Goal: Task Accomplishment & Management: Use online tool/utility

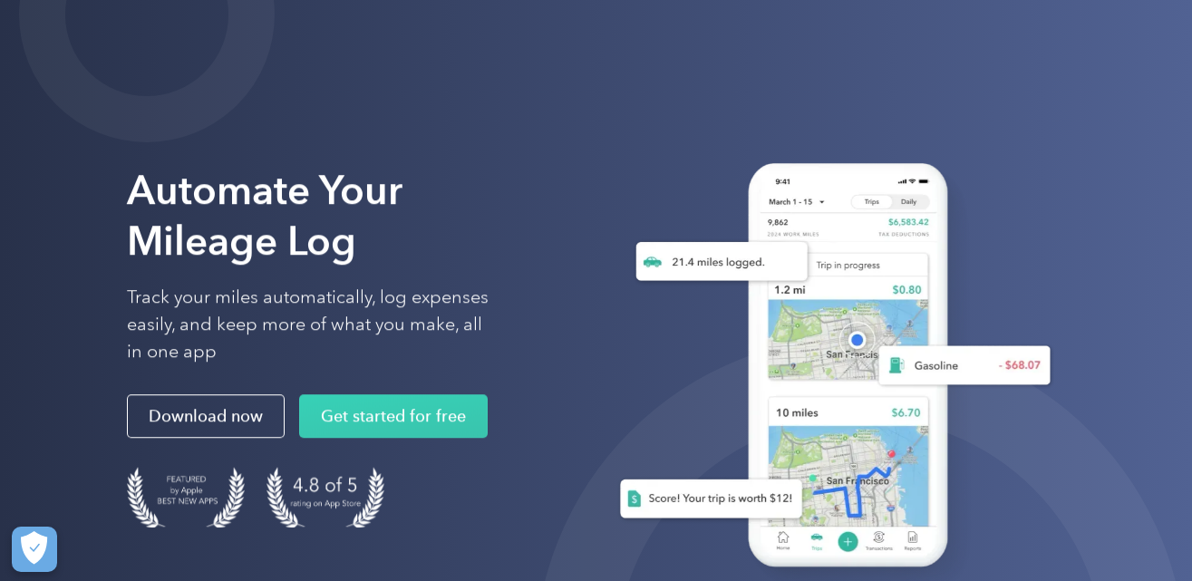
scroll to position [4, 0]
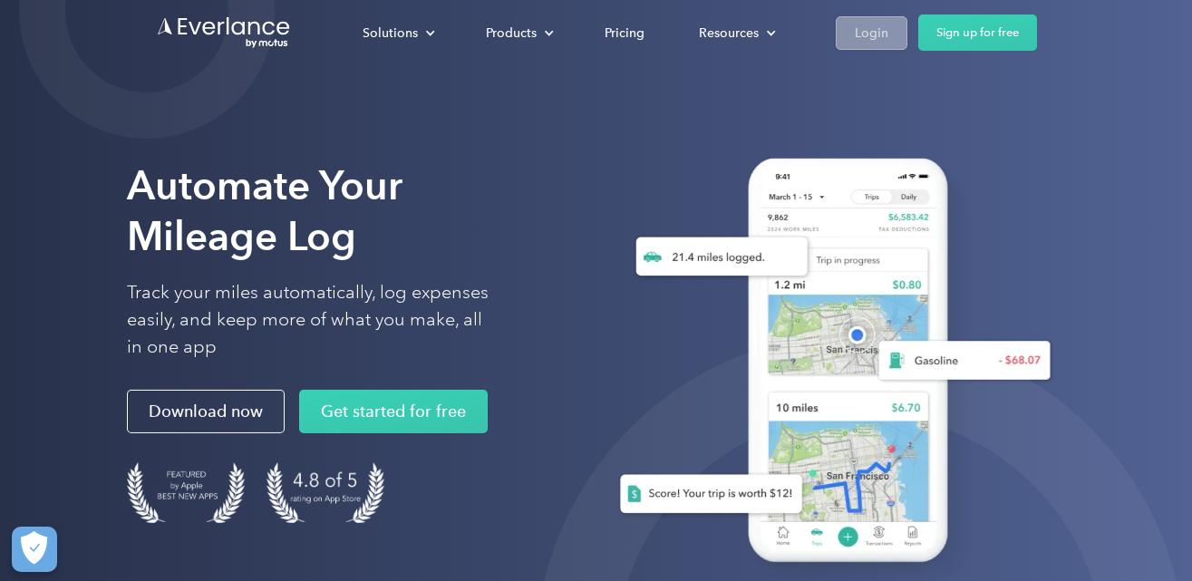
click at [889, 38] on link "Login" at bounding box center [872, 33] width 72 height 34
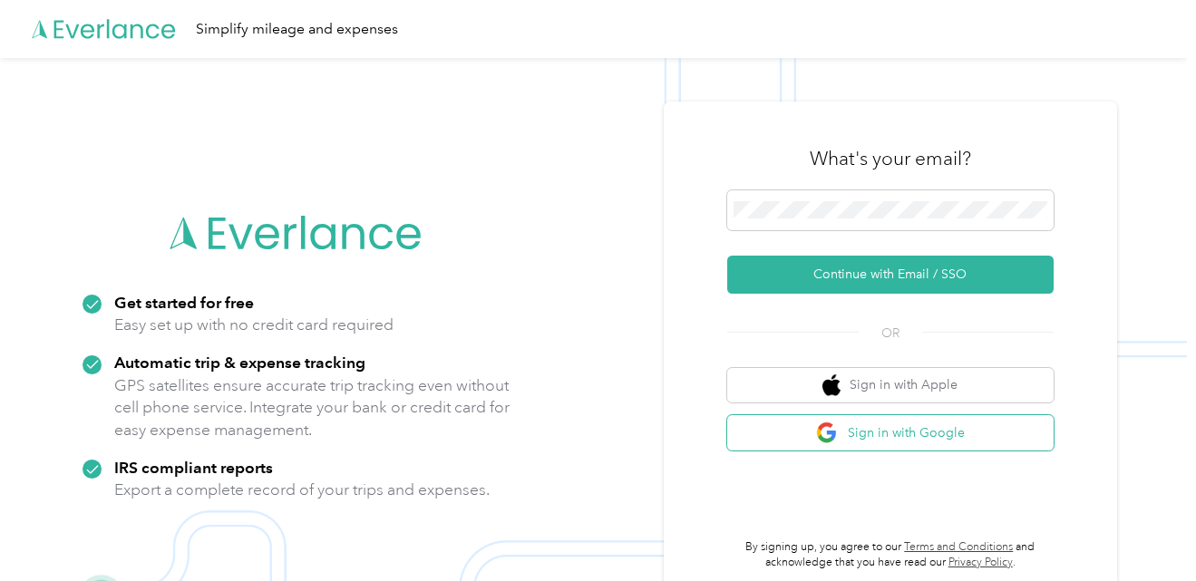
click at [924, 438] on button "Sign in with Google" at bounding box center [890, 432] width 326 height 35
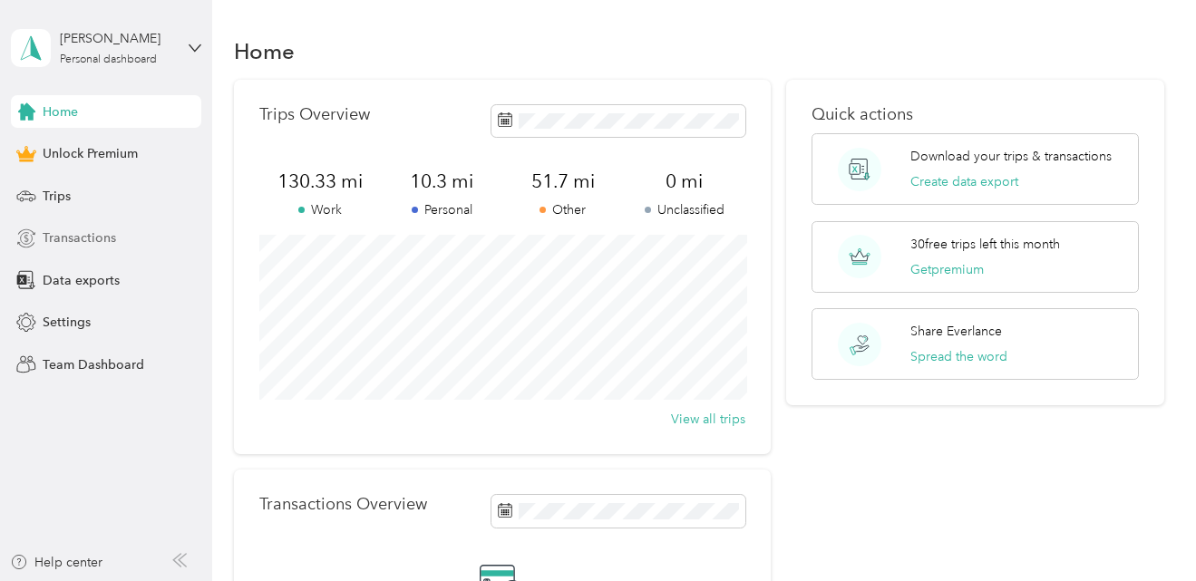
click at [91, 237] on span "Transactions" at bounding box center [79, 238] width 73 height 19
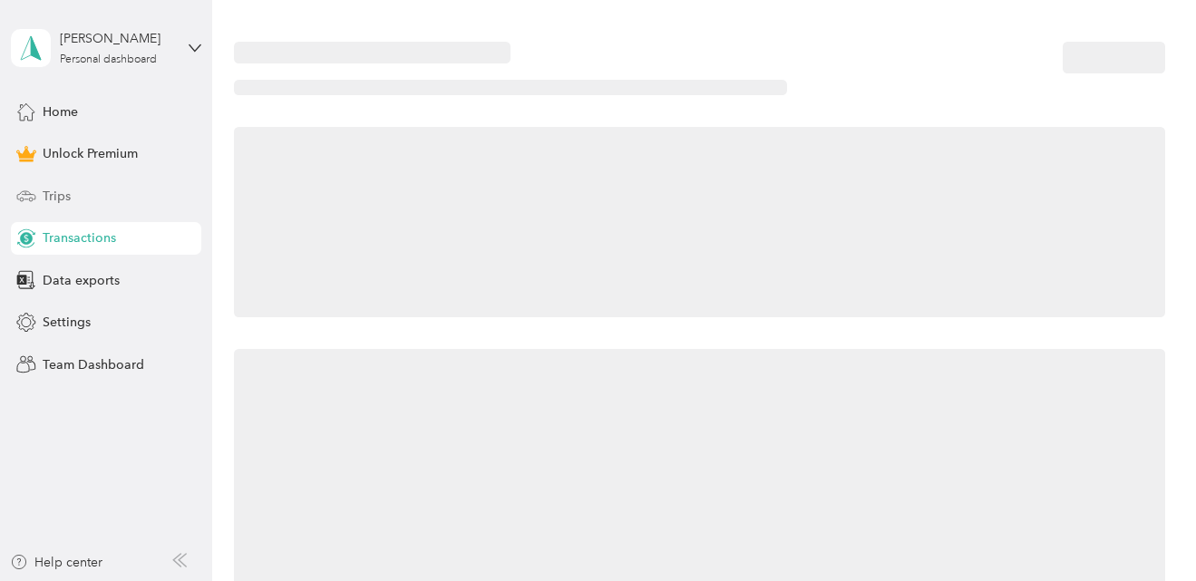
click at [64, 206] on div "Trips" at bounding box center [106, 196] width 190 height 33
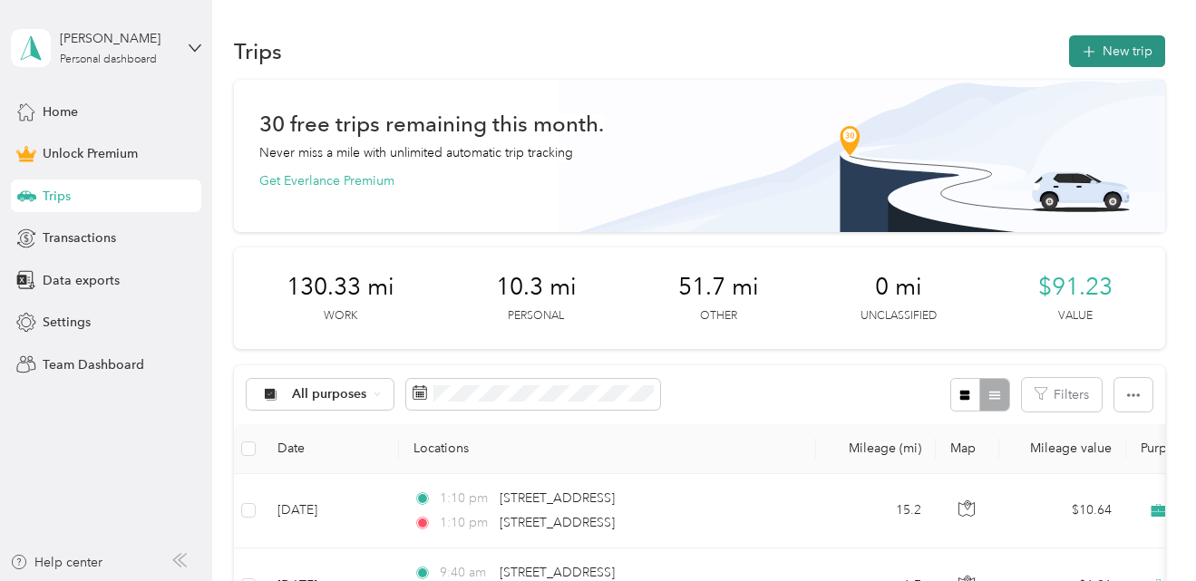
click at [1103, 44] on button "New trip" at bounding box center [1117, 51] width 96 height 32
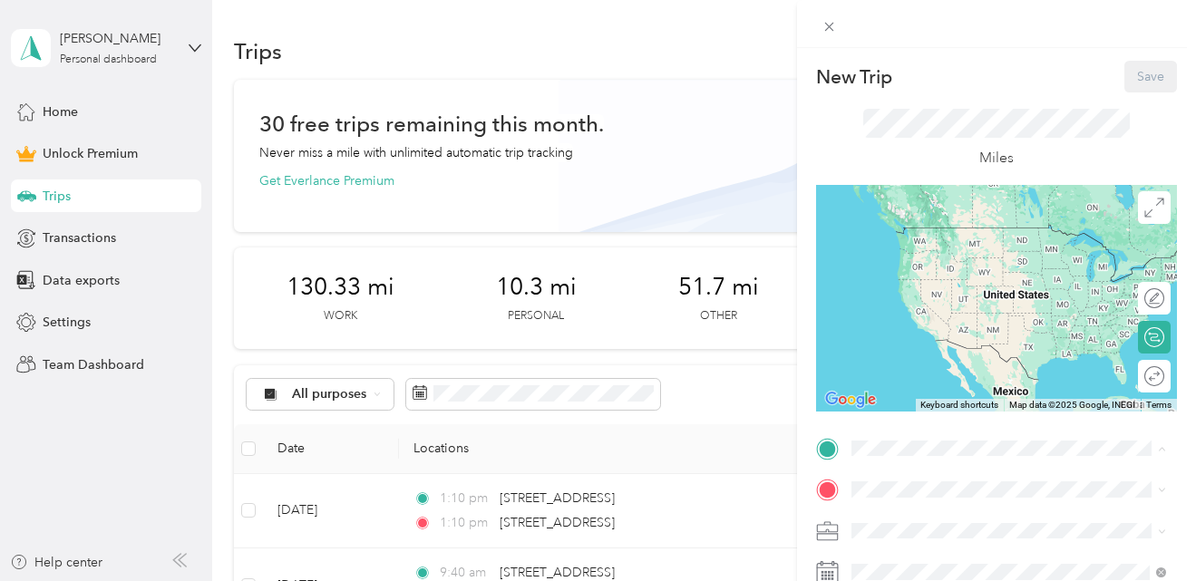
click at [931, 299] on strong "417Morrison Ave, Franklin Park, Columbus, OH" at bounding box center [947, 291] width 122 height 16
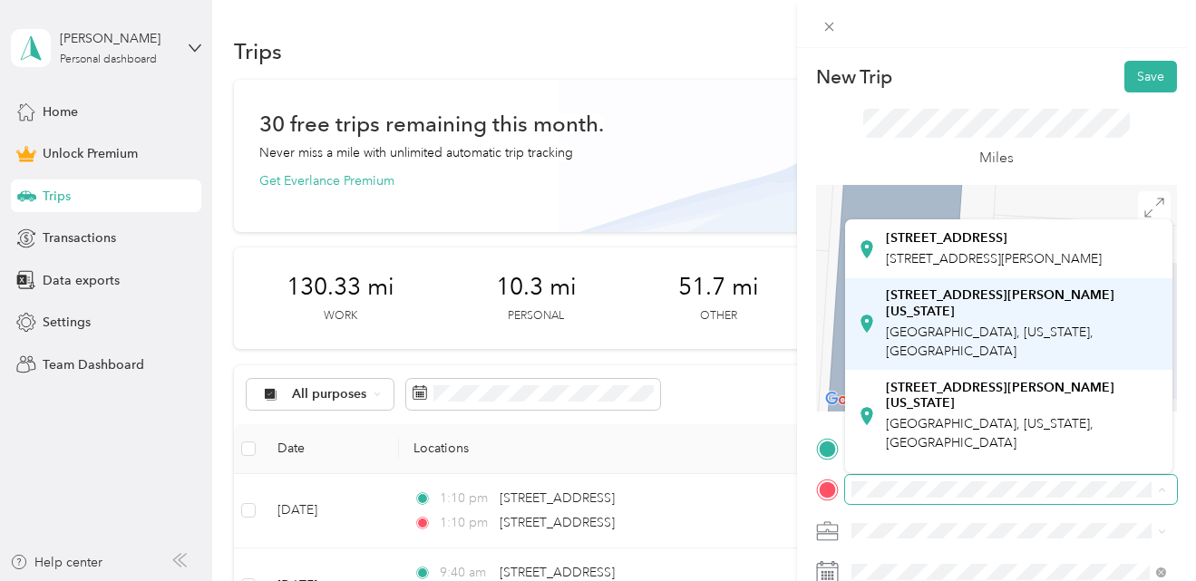
scroll to position [180, 0]
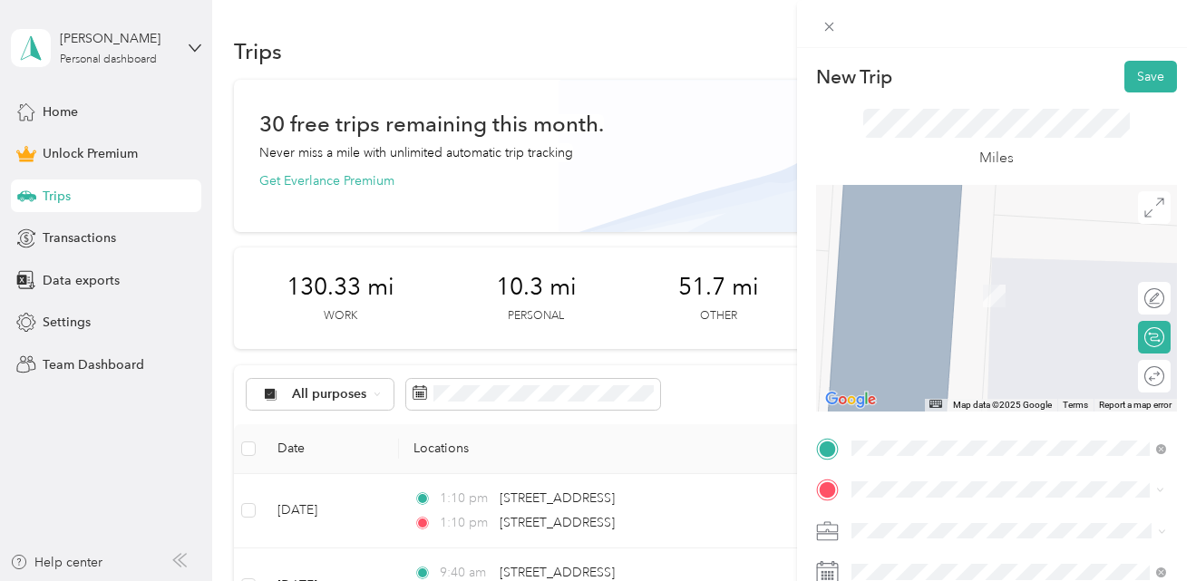
drag, startPoint x: 981, startPoint y: 508, endPoint x: 1042, endPoint y: 270, distance: 245.2
click at [1042, 270] on span "675 Brooksedge Boulevard Westerville, Ohio 43081, United States" at bounding box center [976, 268] width 181 height 16
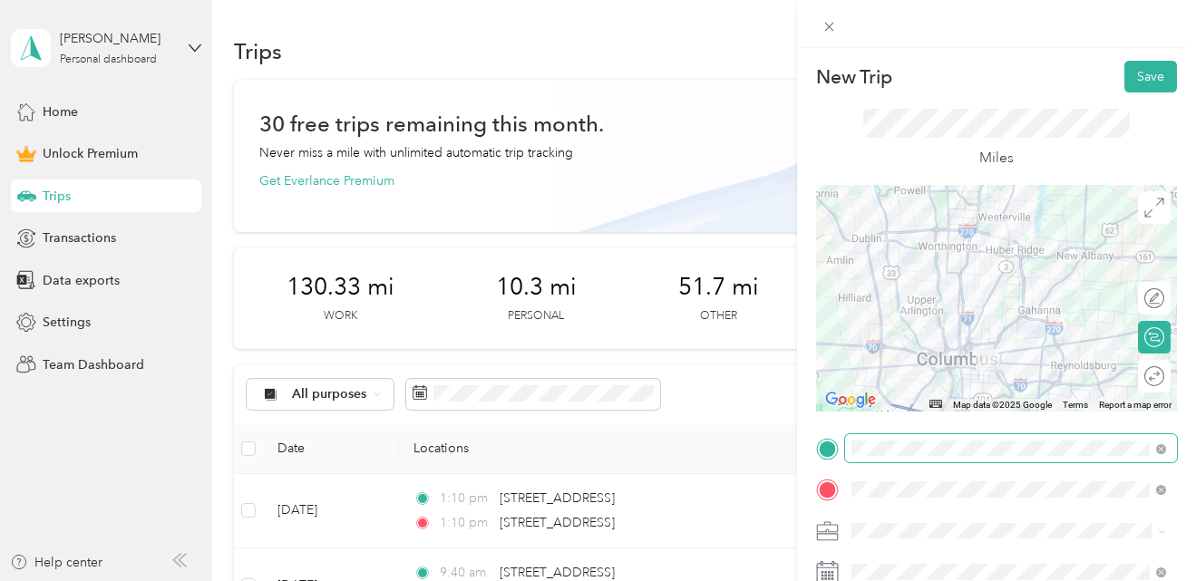
scroll to position [214, 0]
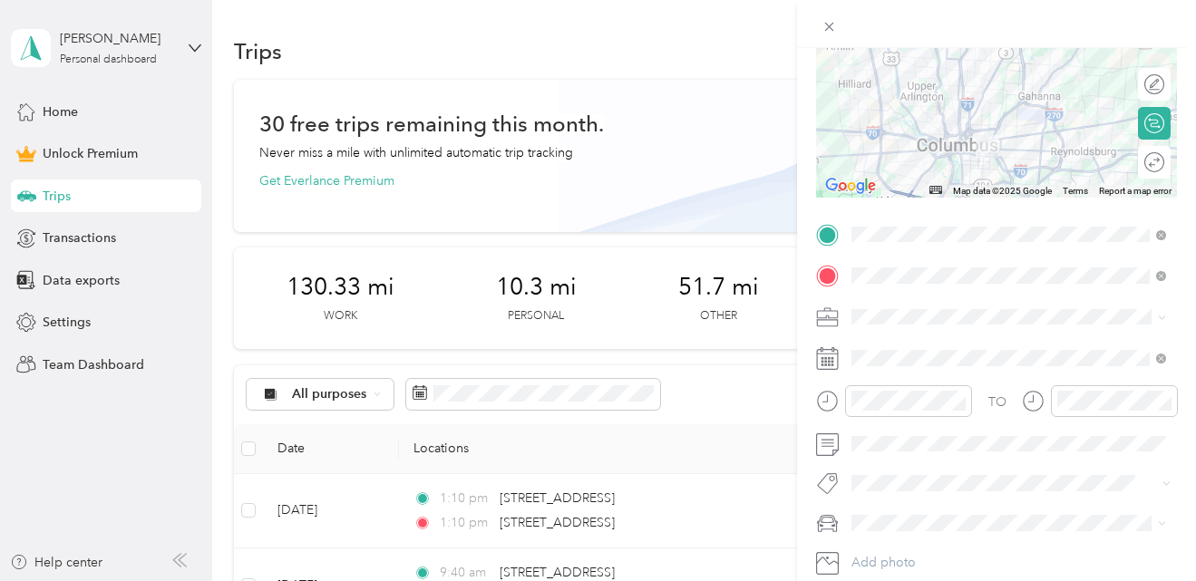
click at [839, 316] on icon at bounding box center [827, 318] width 23 height 23
click at [899, 71] on ol "Work Personal Legal Other Charity Medical Moving Commute" at bounding box center [1008, 173] width 327 height 254
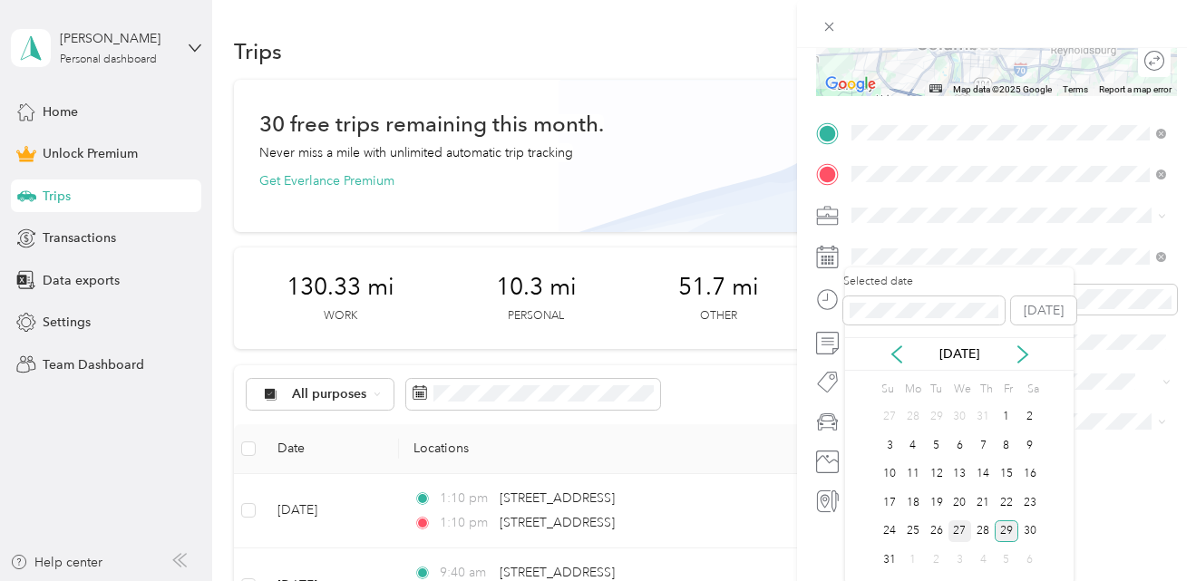
click at [957, 529] on div "27" at bounding box center [961, 532] width 24 height 23
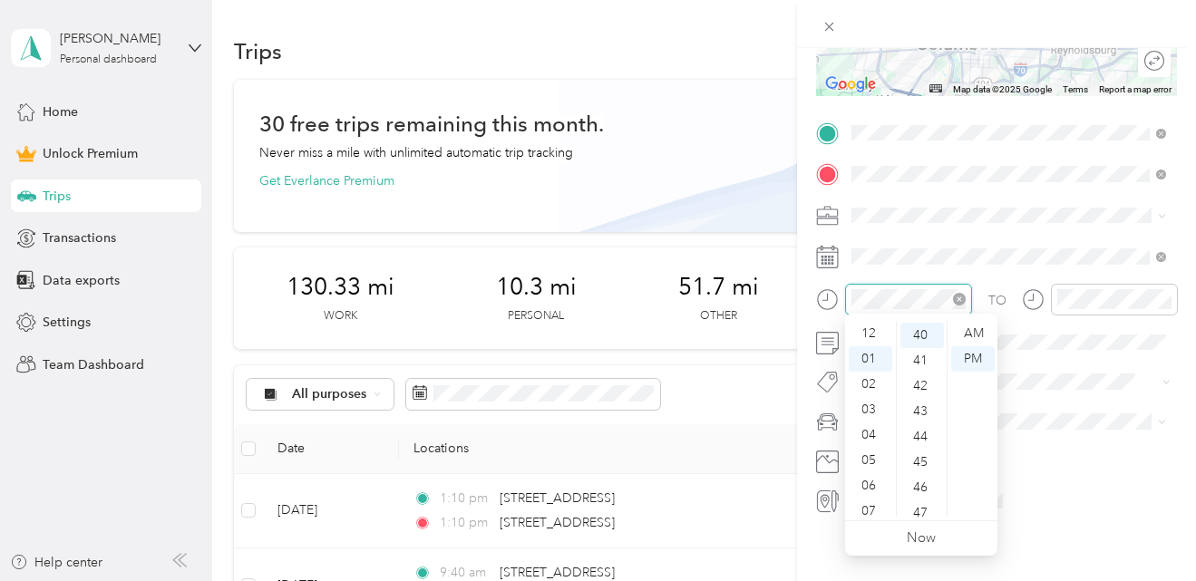
scroll to position [24, 0]
click at [978, 330] on div "AM" at bounding box center [973, 333] width 44 height 25
click at [872, 511] on div "09" at bounding box center [871, 519] width 44 height 25
click at [920, 336] on div "00" at bounding box center [922, 333] width 44 height 25
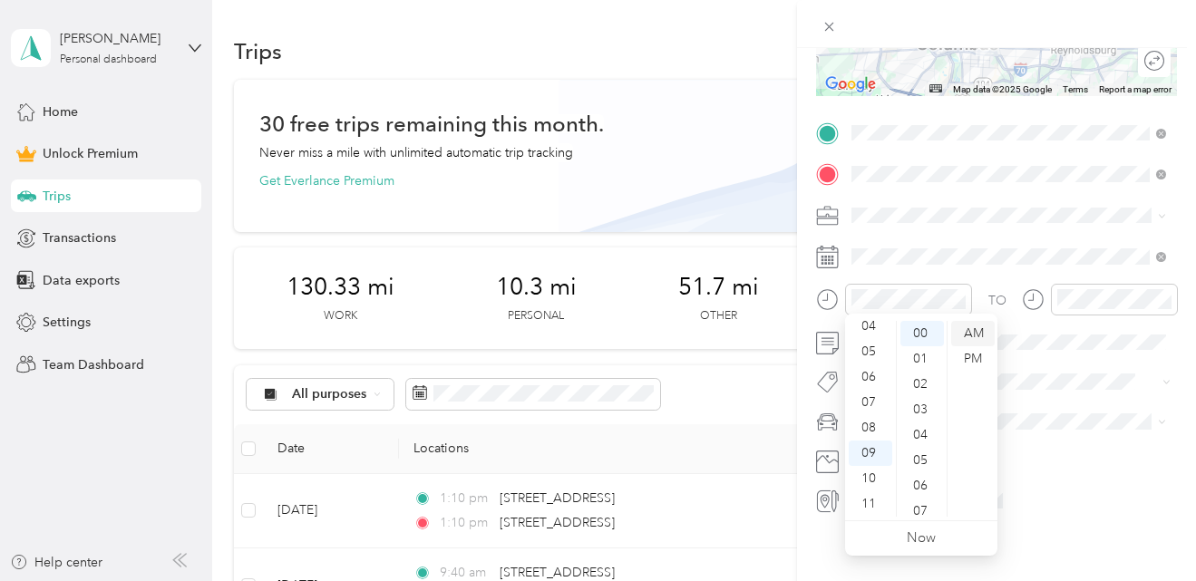
click at [965, 333] on div "AM" at bounding box center [973, 333] width 44 height 25
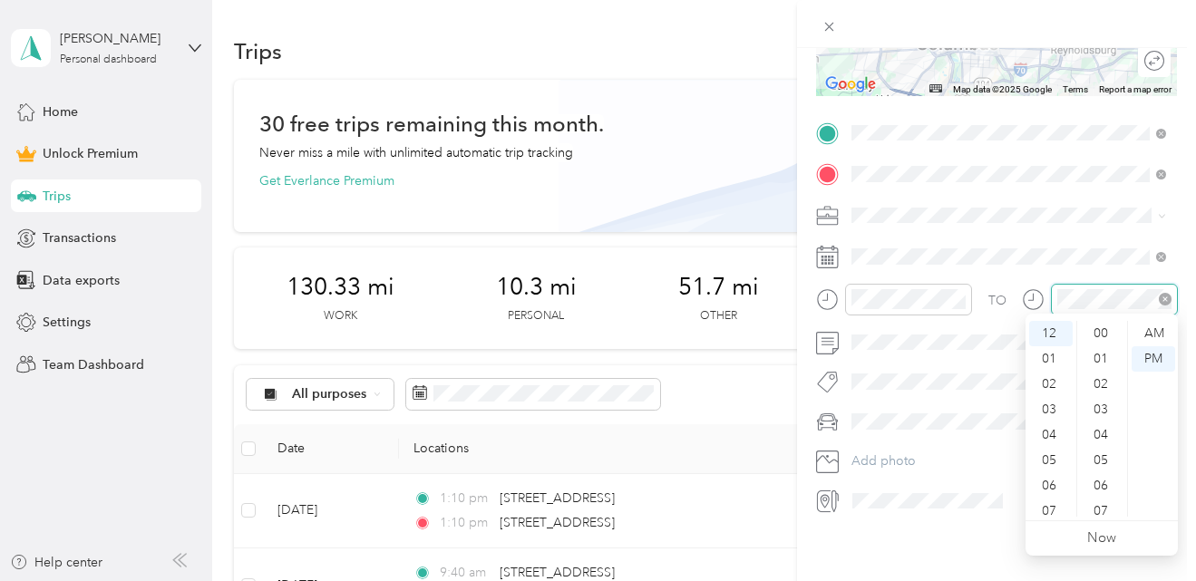
scroll to position [1014, 0]
click at [979, 509] on span at bounding box center [927, 501] width 163 height 29
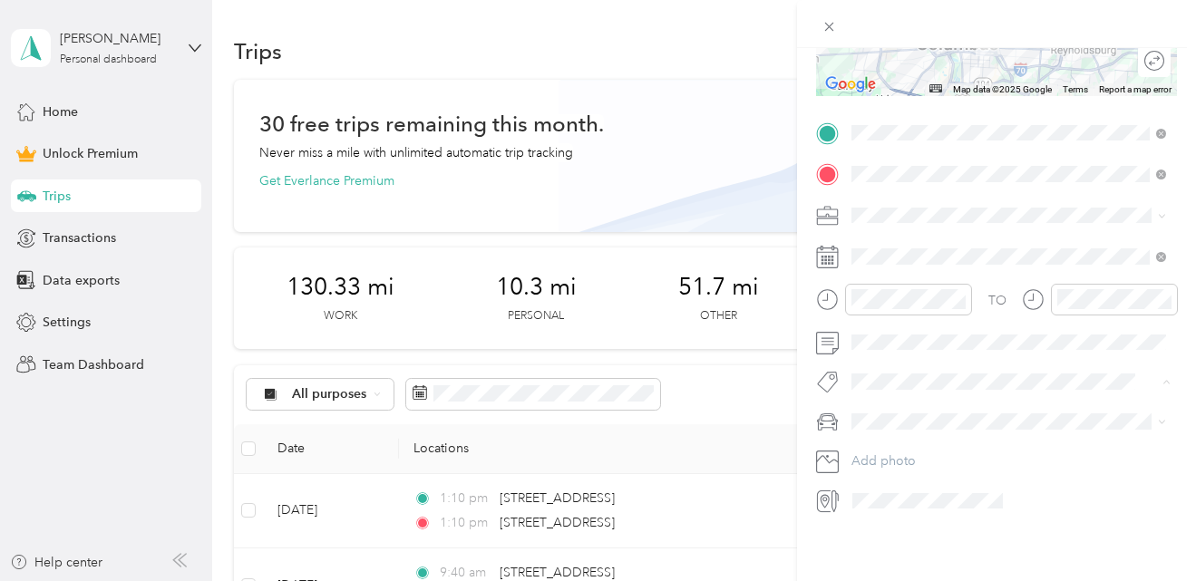
click at [902, 225] on span "Interpreter" at bounding box center [898, 231] width 54 height 16
click at [893, 478] on span "Honda" at bounding box center [877, 479] width 39 height 15
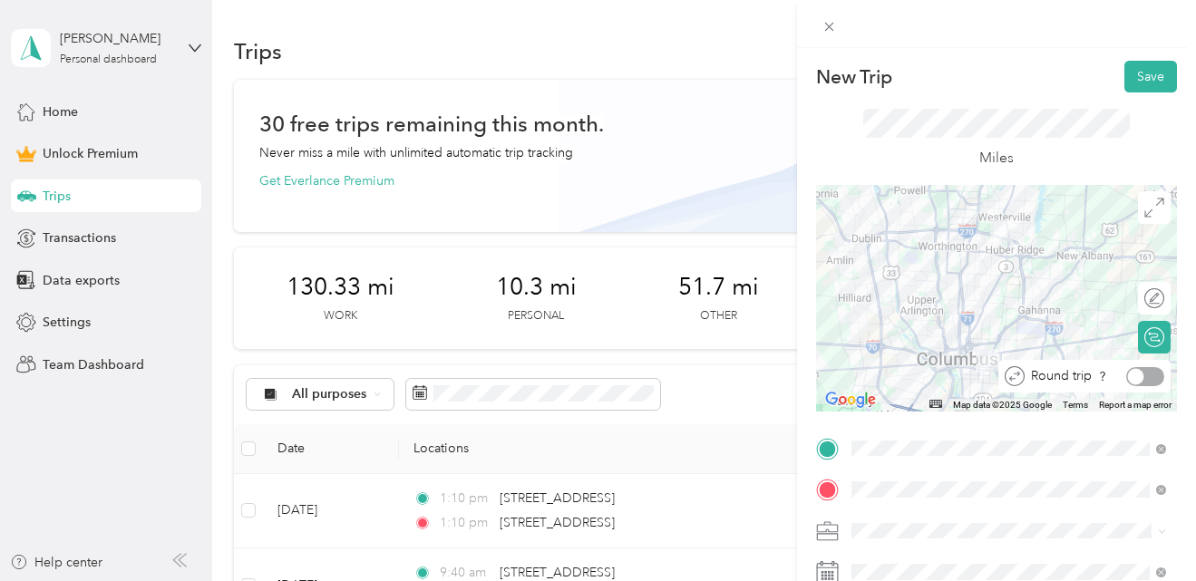
click at [1153, 375] on div at bounding box center [1145, 376] width 38 height 19
click at [1155, 75] on button "Save" at bounding box center [1150, 77] width 53 height 32
